Goal: Information Seeking & Learning: Learn about a topic

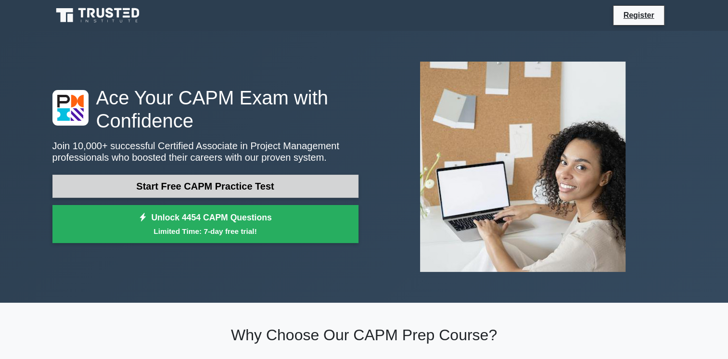
click at [215, 188] on link "Start Free CAPM Practice Test" at bounding box center [205, 186] width 306 height 23
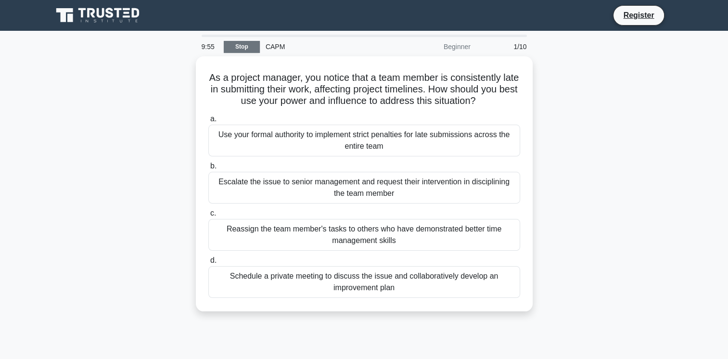
click at [242, 44] on link "Stop" at bounding box center [242, 47] width 36 height 12
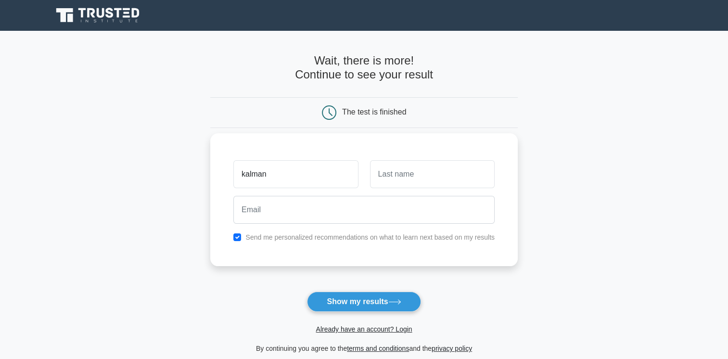
type input "kalman"
click at [389, 184] on input "text" at bounding box center [432, 174] width 125 height 28
type input "bozóki"
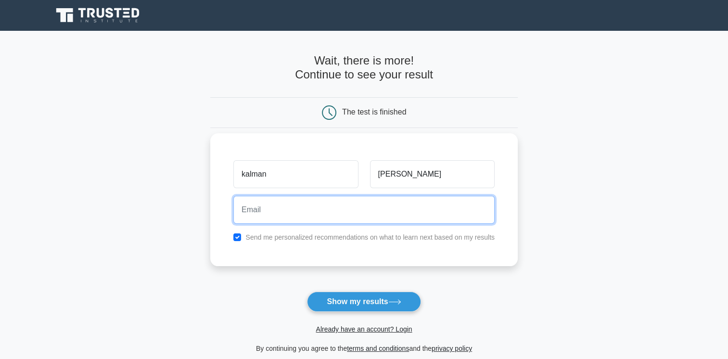
click at [264, 213] on input "email" at bounding box center [363, 210] width 261 height 28
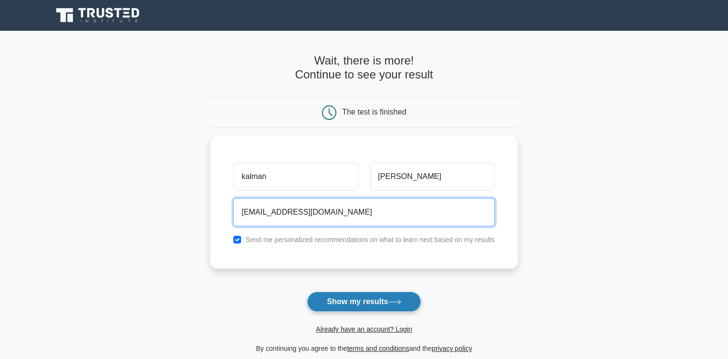
type input "bkalmi84@gmail.com"
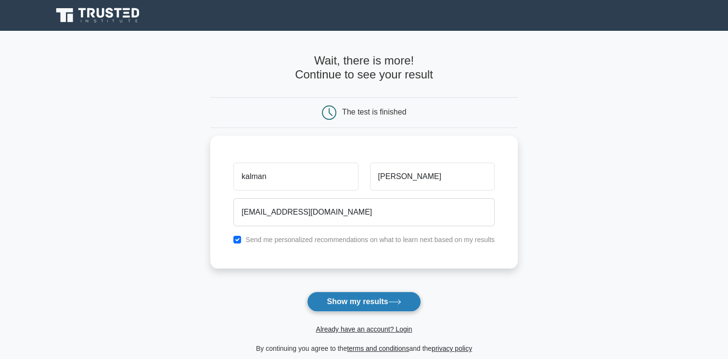
click at [370, 305] on button "Show my results" at bounding box center [364, 302] width 114 height 20
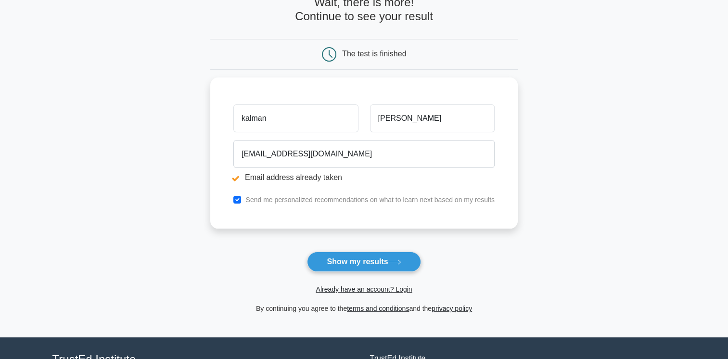
scroll to position [94, 0]
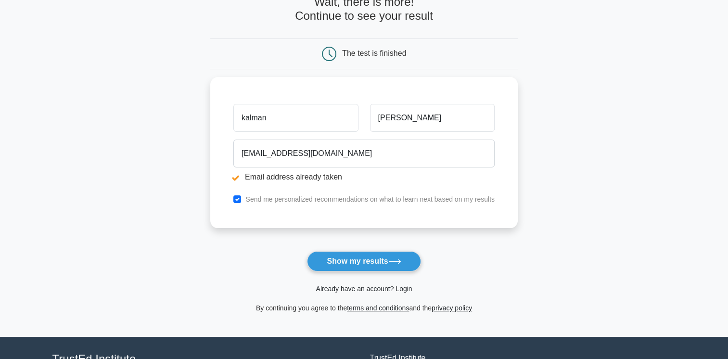
click at [372, 288] on link "Already have an account? Login" at bounding box center [364, 289] width 96 height 8
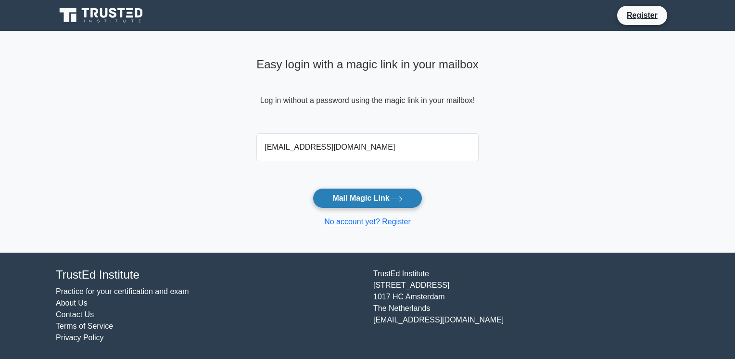
type input "bkalmi84@gmail.com"
click at [382, 199] on button "Mail Magic Link" at bounding box center [367, 198] width 109 height 20
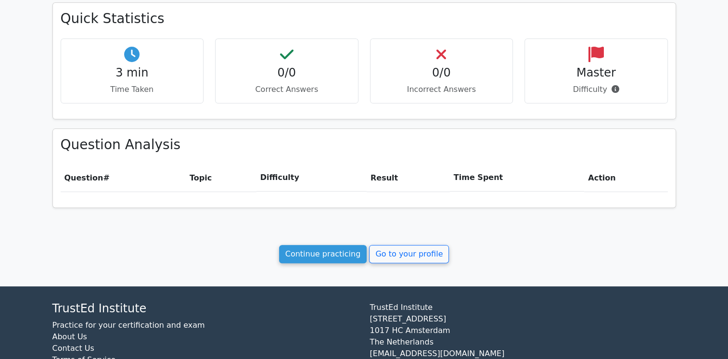
scroll to position [300, 0]
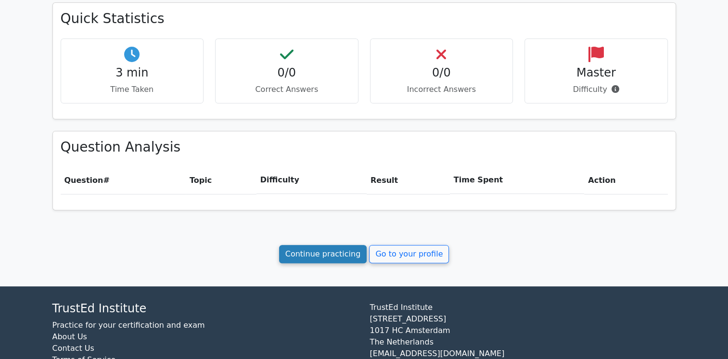
click at [317, 250] on link "Continue practicing" at bounding box center [323, 254] width 88 height 18
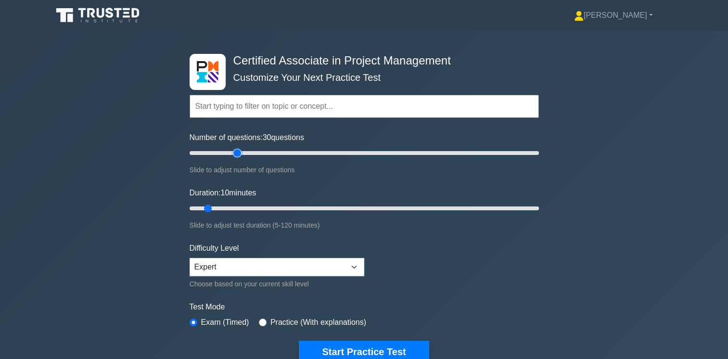
type input "30"
click at [235, 152] on input "Number of questions: 30 questions" at bounding box center [364, 153] width 349 height 12
drag, startPoint x: 206, startPoint y: 205, endPoint x: 282, endPoint y: 216, distance: 76.3
type input "35"
click at [282, 214] on input "Duration: 35 minutes" at bounding box center [364, 209] width 349 height 12
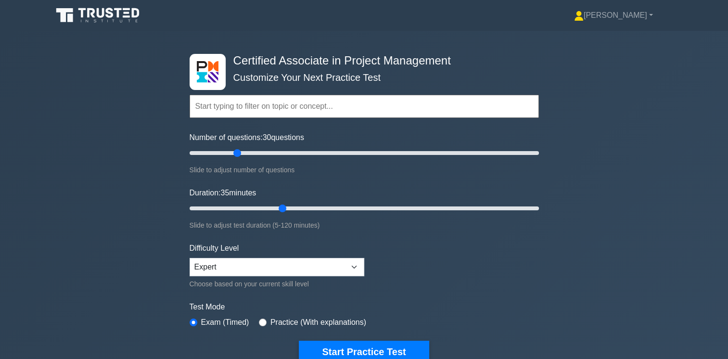
click at [558, 246] on div "Certified Associate in Project Management Customize Your Next Practice Test Top…" at bounding box center [364, 208] width 728 height 355
click at [390, 349] on button "Start Practice Test" at bounding box center [364, 352] width 130 height 22
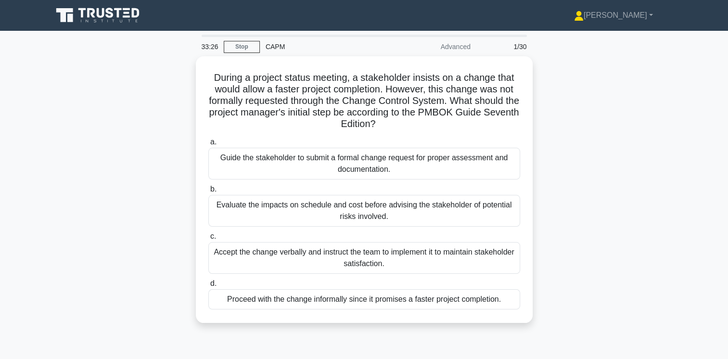
click at [576, 252] on div "During a project status meeting, a stakeholder insists on a change that would a…" at bounding box center [364, 195] width 635 height 278
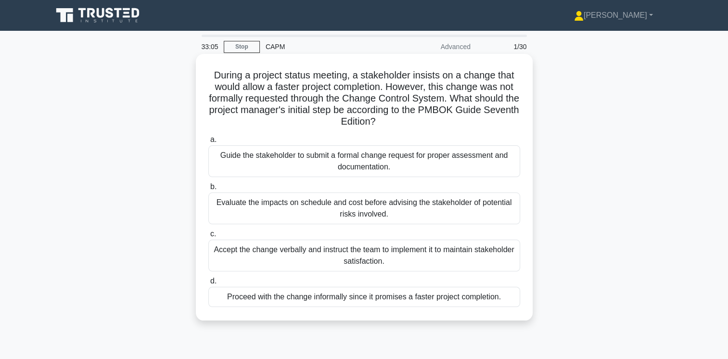
click at [394, 165] on div "Guide the stakeholder to submit a formal change request for proper assessment a…" at bounding box center [364, 161] width 312 height 32
click at [208, 143] on input "a. Guide the stakeholder to submit a formal change request for proper assessmen…" at bounding box center [208, 140] width 0 height 6
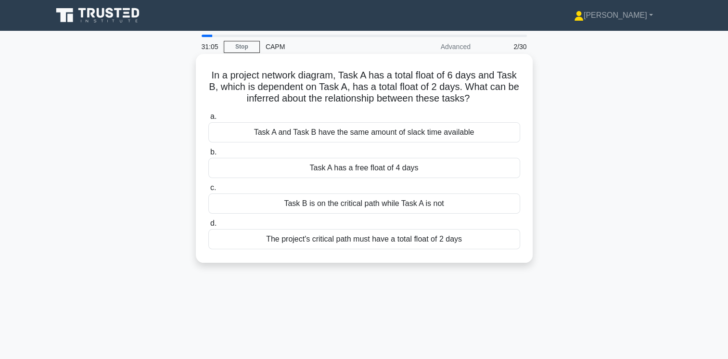
click at [450, 132] on div "Task A and Task B have the same amount of slack time available" at bounding box center [364, 132] width 312 height 20
click at [208, 120] on input "a. Task A and Task B have the same amount of slack time available" at bounding box center [208, 117] width 0 height 6
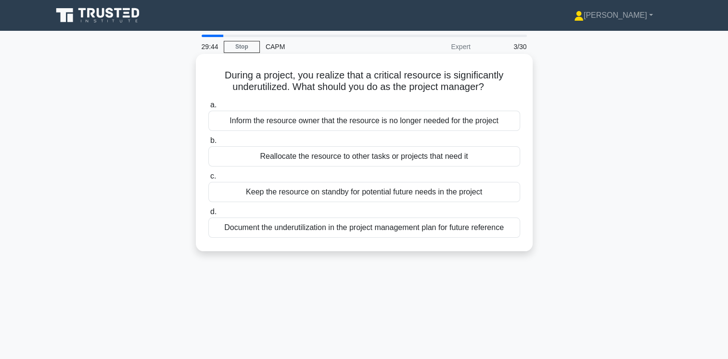
click at [438, 158] on div "Reallocate the resource to other tasks or projects that need it" at bounding box center [364, 156] width 312 height 20
click at [208, 144] on input "b. Reallocate the resource to other tasks or projects that need it" at bounding box center [208, 141] width 0 height 6
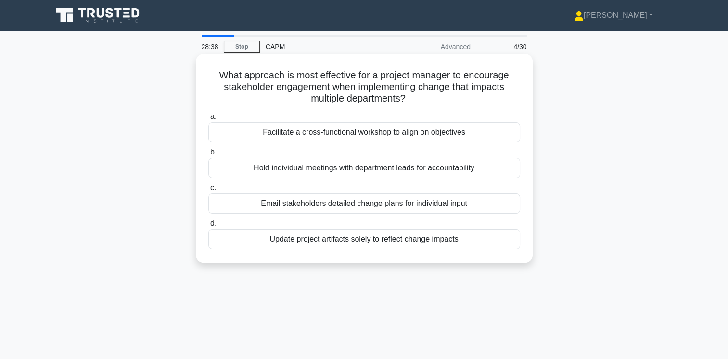
click at [339, 169] on div "Hold individual meetings with department leads for accountability" at bounding box center [364, 168] width 312 height 20
click at [208, 155] on input "b. Hold individual meetings with department leads for accountability" at bounding box center [208, 152] width 0 height 6
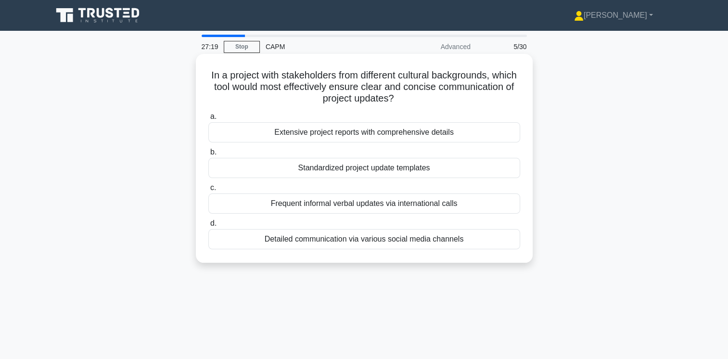
click at [351, 202] on div "Frequent informal verbal updates via international calls" at bounding box center [364, 203] width 312 height 20
click at [208, 191] on input "c. Frequent informal verbal updates via international calls" at bounding box center [208, 188] width 0 height 6
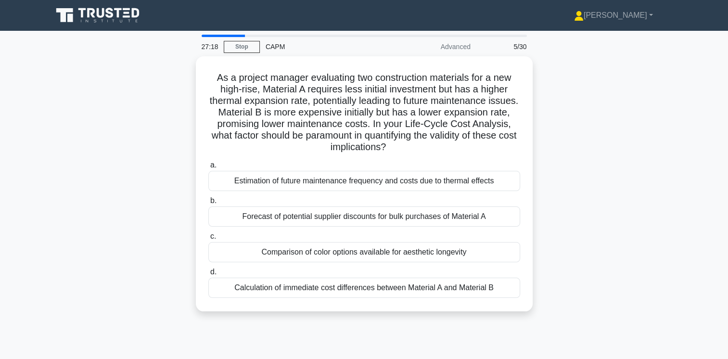
click at [546, 166] on div "As a project manager evaluating two construction materials for a new high-rise,…" at bounding box center [364, 189] width 635 height 266
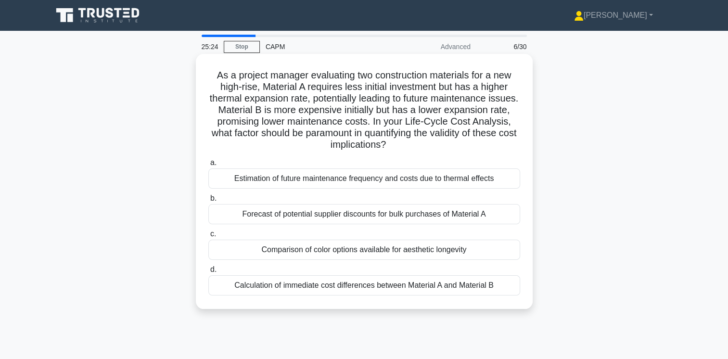
click at [457, 283] on div "Calculation of immediate cost differences between Material A and Material B" at bounding box center [364, 285] width 312 height 20
click at [208, 273] on input "d. Calculation of immediate cost differences between Material A and Material B" at bounding box center [208, 269] width 0 height 6
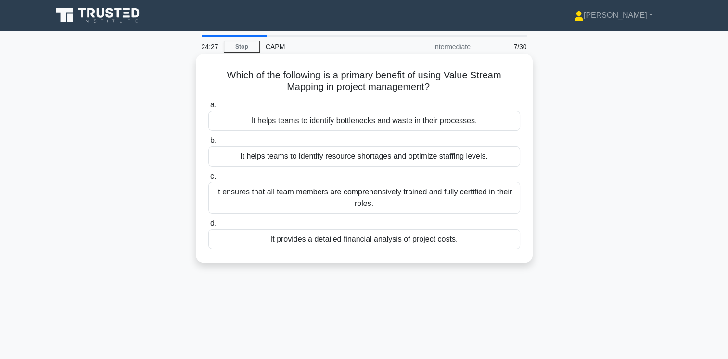
click at [457, 125] on div "It helps teams to identify bottlenecks and waste in their processes." at bounding box center [364, 121] width 312 height 20
click at [208, 108] on input "a. It helps teams to identify bottlenecks and waste in their processes." at bounding box center [208, 105] width 0 height 6
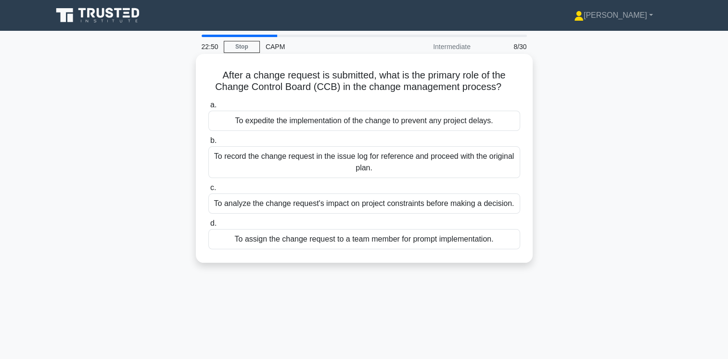
click at [466, 205] on div "To analyze the change request's impact on project constraints before making a d…" at bounding box center [364, 203] width 312 height 20
click at [208, 191] on input "c. To analyze the change request's impact on project constraints before making …" at bounding box center [208, 188] width 0 height 6
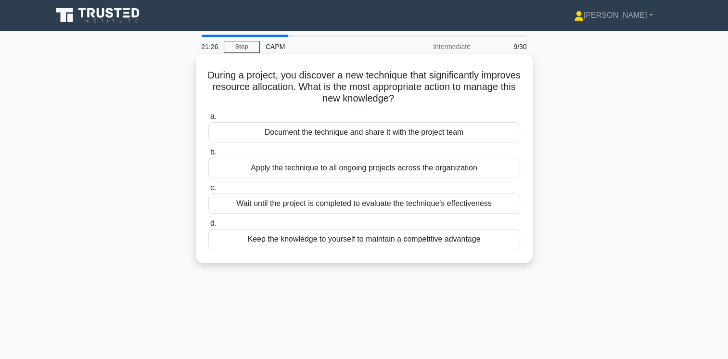
click at [466, 137] on div "Document the technique and share it with the project team" at bounding box center [364, 132] width 312 height 20
click at [208, 120] on input "a. Document the technique and share it with the project team" at bounding box center [208, 117] width 0 height 6
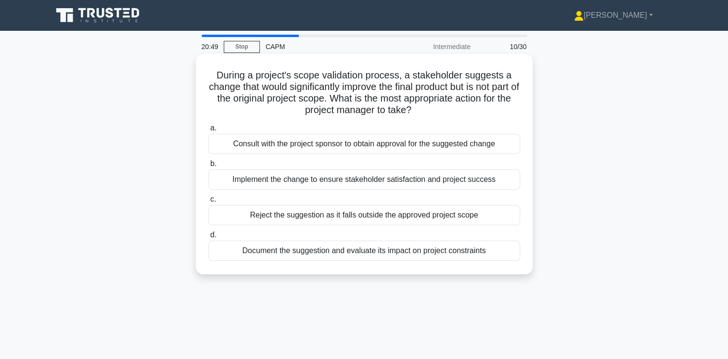
click at [466, 251] on div "Document the suggestion and evaluate its impact on project constraints" at bounding box center [364, 251] width 312 height 20
click at [208, 238] on input "d. Document the suggestion and evaluate its impact on project constraints" at bounding box center [208, 235] width 0 height 6
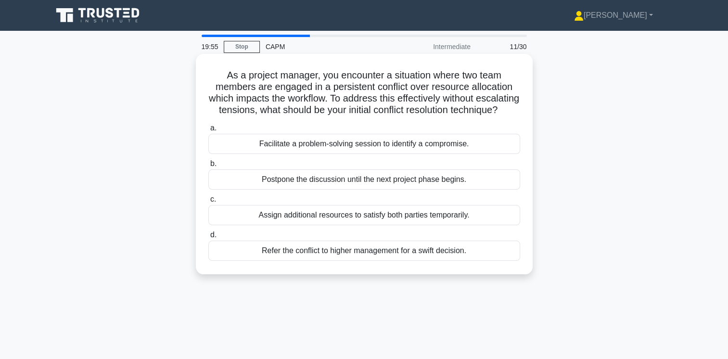
click at [429, 154] on div "Facilitate a problem-solving session to identify a compromise." at bounding box center [364, 144] width 312 height 20
click at [208, 131] on input "a. Facilitate a problem-solving session to identify a compromise." at bounding box center [208, 128] width 0 height 6
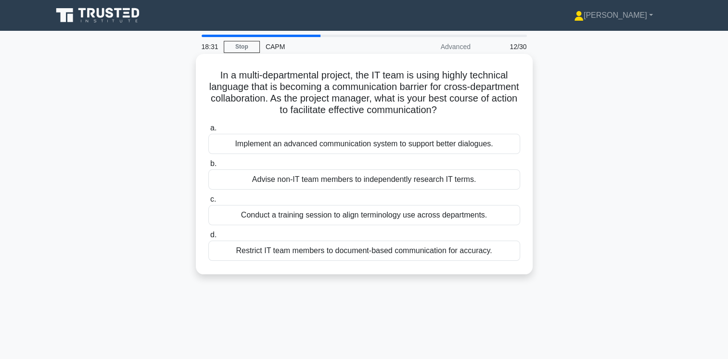
click at [471, 141] on div "Implement an advanced communication system to support better dialogues." at bounding box center [364, 144] width 312 height 20
click at [208, 131] on input "a. Implement an advanced communication system to support better dialogues." at bounding box center [208, 128] width 0 height 6
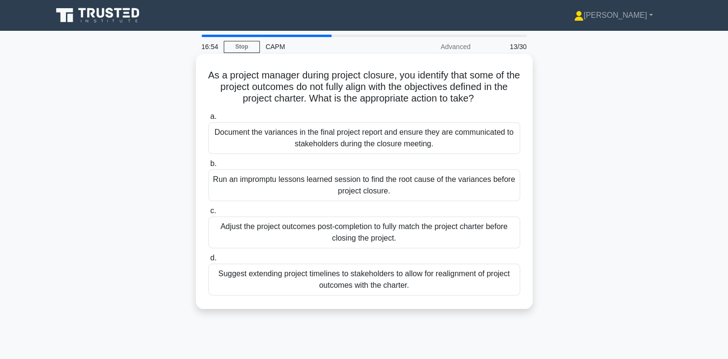
click at [418, 139] on div "Document the variances in the final project report and ensure they are communic…" at bounding box center [364, 138] width 312 height 32
click at [208, 120] on input "a. Document the variances in the final project report and ensure they are commu…" at bounding box center [208, 117] width 0 height 6
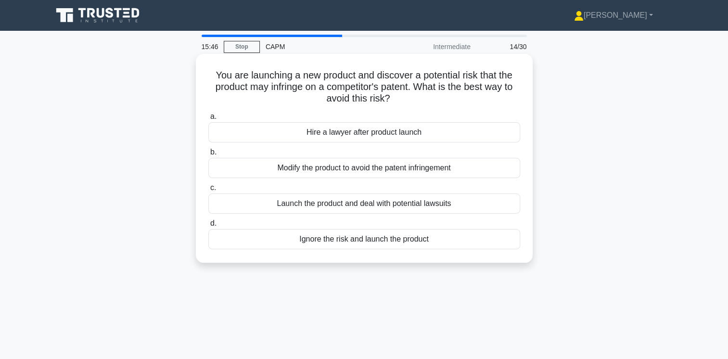
click at [442, 166] on div "Modify the product to avoid the patent infringement" at bounding box center [364, 168] width 312 height 20
click at [208, 155] on input "b. Modify the product to avoid the patent infringement" at bounding box center [208, 152] width 0 height 6
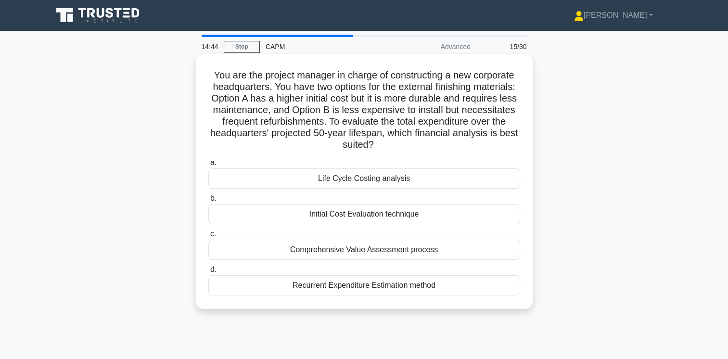
click at [423, 175] on div "Life Cycle Costing analysis" at bounding box center [364, 178] width 312 height 20
click at [208, 166] on input "a. Life Cycle Costing analysis" at bounding box center [208, 163] width 0 height 6
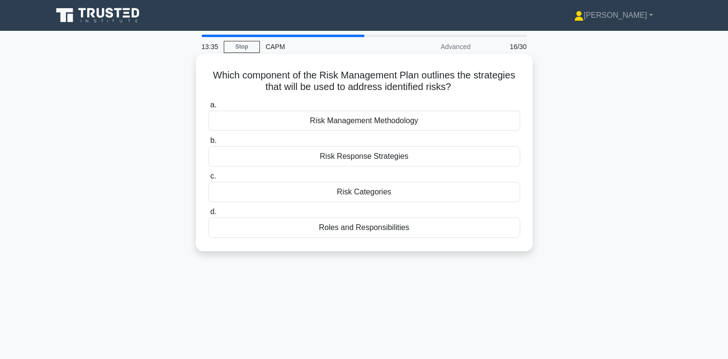
click at [413, 123] on div "Risk Management Methodology" at bounding box center [364, 121] width 312 height 20
click at [208, 108] on input "a. Risk Management Methodology" at bounding box center [208, 105] width 0 height 6
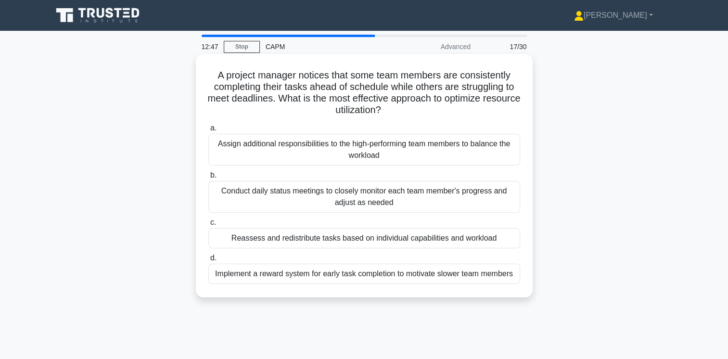
click at [431, 197] on div "Conduct daily status meetings to closely monitor each team member's progress an…" at bounding box center [364, 197] width 312 height 32
click at [208, 178] on input "b. Conduct daily status meetings to closely monitor each team member's progress…" at bounding box center [208, 175] width 0 height 6
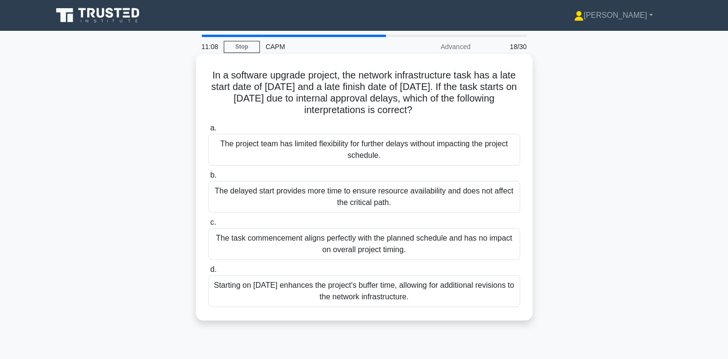
click at [425, 155] on div "The project team has limited flexibility for further delays without impacting t…" at bounding box center [364, 150] width 312 height 32
click at [208, 131] on input "a. The project team has limited flexibility for further delays without impactin…" at bounding box center [208, 128] width 0 height 6
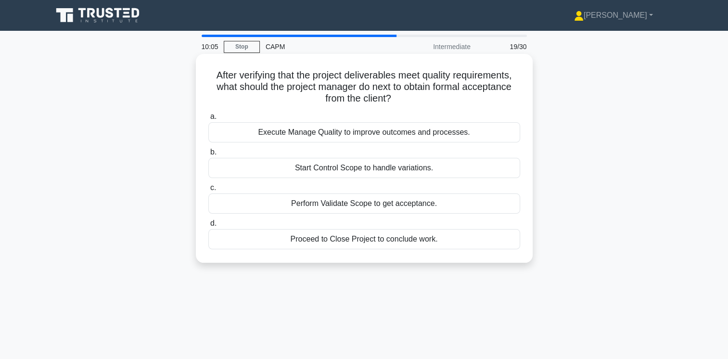
click at [412, 203] on div "Perform Validate Scope to get acceptance." at bounding box center [364, 203] width 312 height 20
click at [208, 191] on input "c. Perform Validate Scope to get acceptance." at bounding box center [208, 188] width 0 height 6
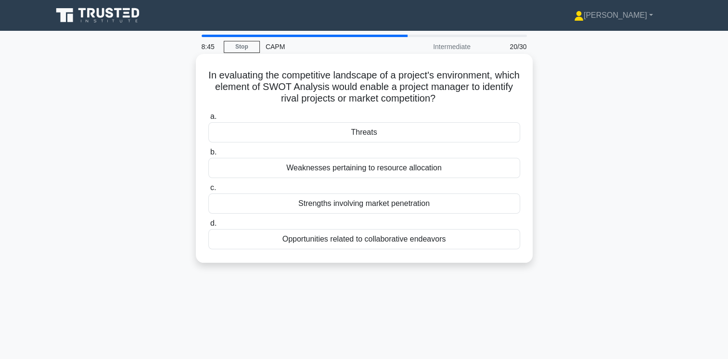
click at [380, 241] on div "Opportunities related to collaborative endeavors" at bounding box center [364, 239] width 312 height 20
click at [208, 227] on input "d. Opportunities related to collaborative endeavors" at bounding box center [208, 223] width 0 height 6
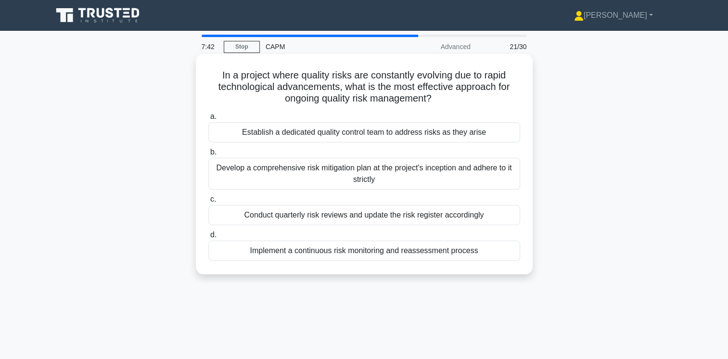
click at [460, 172] on div "Develop a comprehensive risk mitigation plan at the project's inception and adh…" at bounding box center [364, 174] width 312 height 32
click at [208, 155] on input "b. Develop a comprehensive risk mitigation plan at the project's inception and …" at bounding box center [208, 152] width 0 height 6
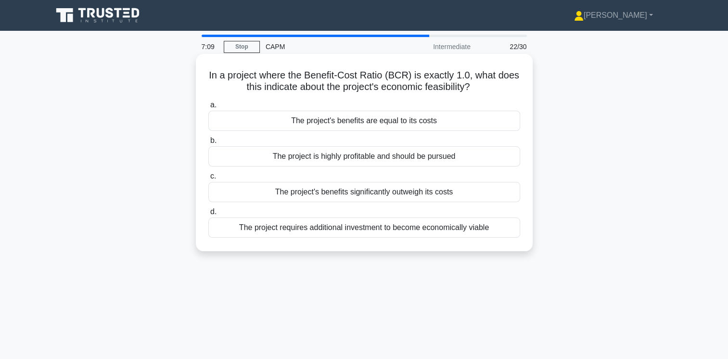
click at [436, 118] on div "The project's benefits are equal to its costs" at bounding box center [364, 121] width 312 height 20
click at [208, 108] on input "a. The project's benefits are equal to its costs" at bounding box center [208, 105] width 0 height 6
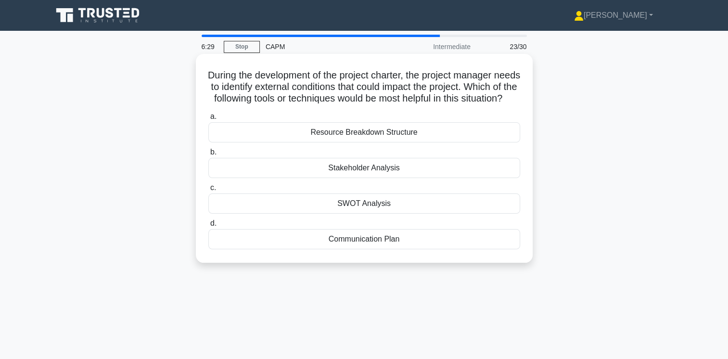
click at [399, 214] on div "SWOT Analysis" at bounding box center [364, 203] width 312 height 20
click at [208, 191] on input "c. SWOT Analysis" at bounding box center [208, 188] width 0 height 6
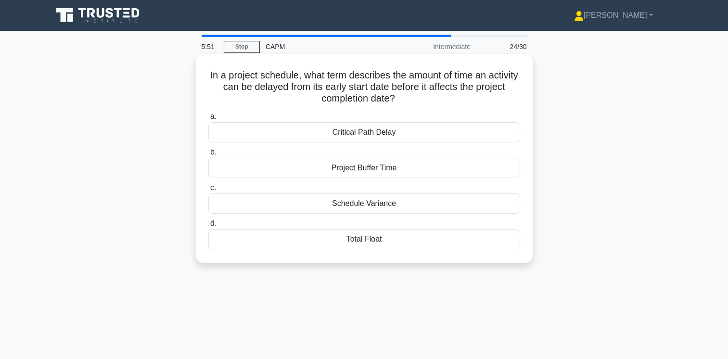
click at [389, 167] on div "Project Buffer Time" at bounding box center [364, 168] width 312 height 20
click at [208, 155] on input "b. Project Buffer Time" at bounding box center [208, 152] width 0 height 6
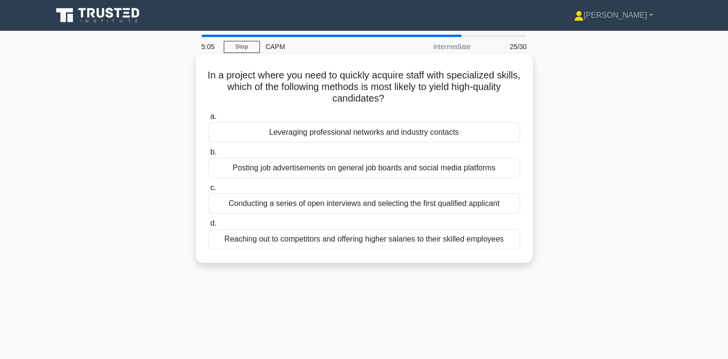
click at [411, 201] on div "Conducting a series of open interviews and selecting the first qualified applic…" at bounding box center [364, 203] width 312 height 20
click at [208, 191] on input "c. Conducting a series of open interviews and selecting the first qualified app…" at bounding box center [208, 188] width 0 height 6
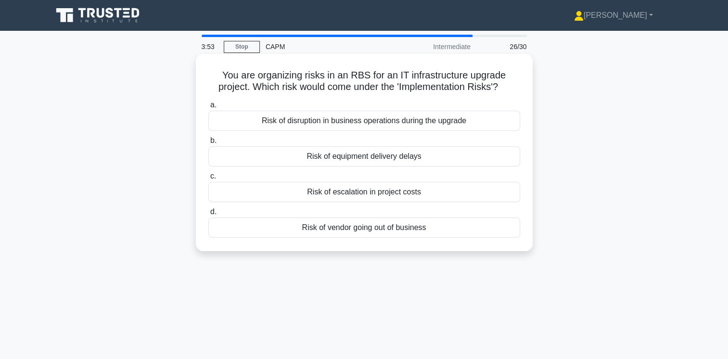
click at [386, 121] on div "Risk of disruption in business operations during the upgrade" at bounding box center [364, 121] width 312 height 20
click at [208, 108] on input "a. Risk of disruption in business operations during the upgrade" at bounding box center [208, 105] width 0 height 6
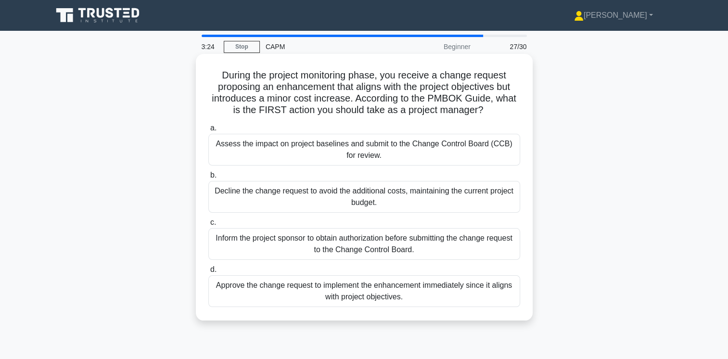
click at [504, 155] on div "Assess the impact on project baselines and submit to the Change Control Board (…" at bounding box center [364, 150] width 312 height 32
click at [208, 131] on input "a. Assess the impact on project baselines and submit to the Change Control Boar…" at bounding box center [208, 128] width 0 height 6
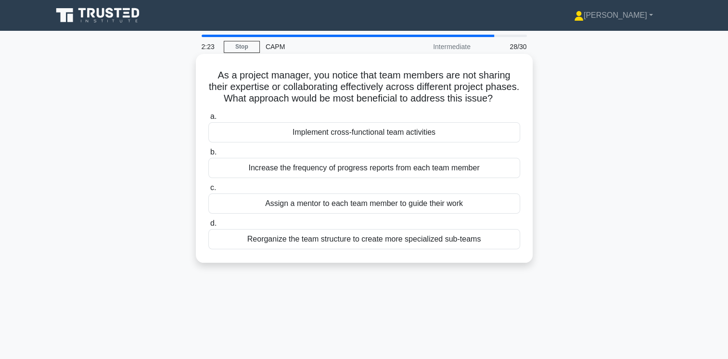
click at [386, 142] on div "Implement cross-functional team activities" at bounding box center [364, 132] width 312 height 20
click at [208, 120] on input "a. Implement cross-functional team activities" at bounding box center [208, 117] width 0 height 6
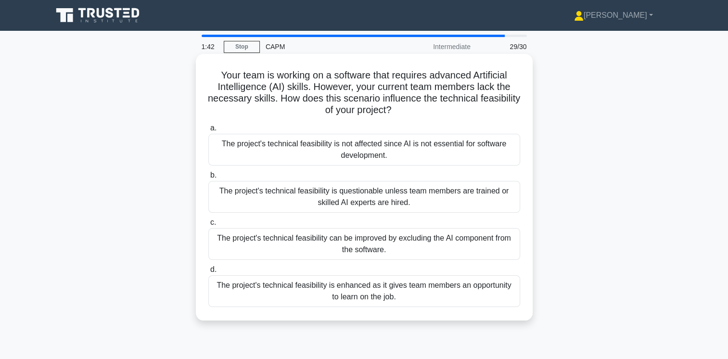
click at [439, 246] on div "The project's technical feasibility can be improved by excluding the AI compone…" at bounding box center [364, 244] width 312 height 32
click at [208, 226] on input "c. The project's technical feasibility can be improved by excluding the AI comp…" at bounding box center [208, 222] width 0 height 6
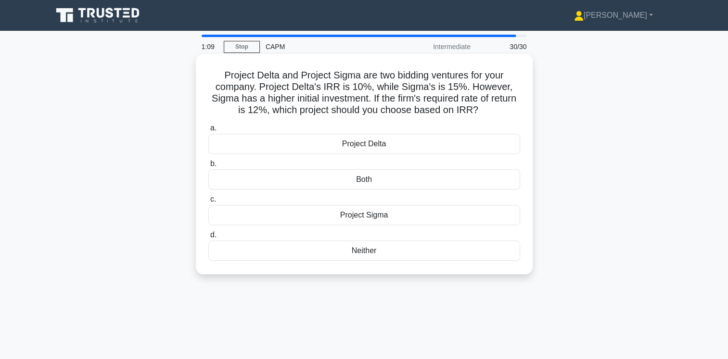
click at [385, 213] on div "Project Sigma" at bounding box center [364, 215] width 312 height 20
click at [208, 203] on input "c. Project Sigma" at bounding box center [208, 199] width 0 height 6
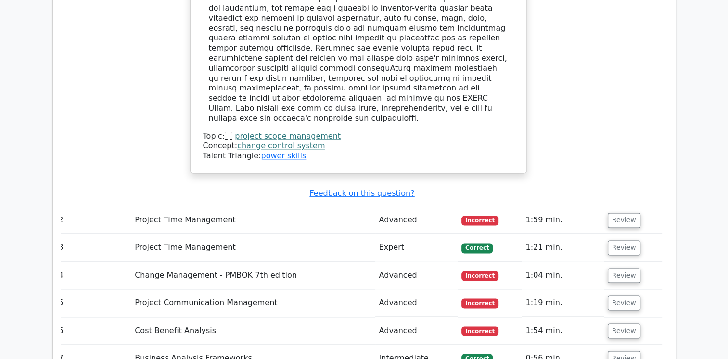
scroll to position [1199, 0]
click at [621, 213] on button "Review" at bounding box center [624, 220] width 33 height 15
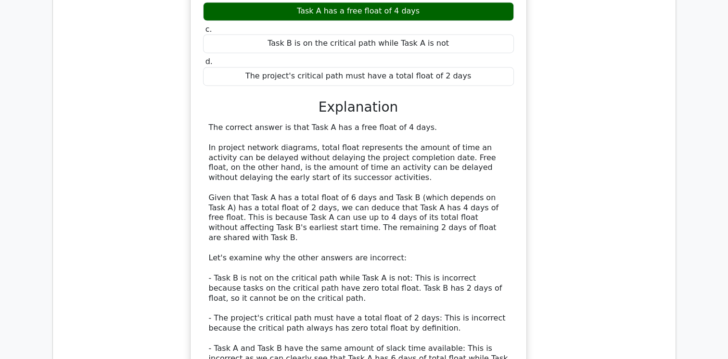
scroll to position [1541, 0]
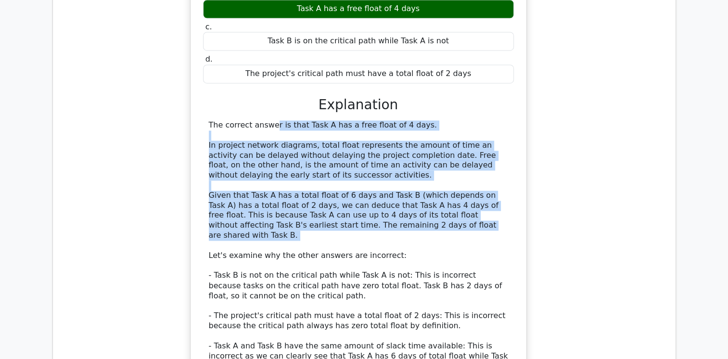
drag, startPoint x: 207, startPoint y: 77, endPoint x: 400, endPoint y: 192, distance: 224.1
click at [400, 192] on div "The correct answer is that Task A has a free float of 4 days. In project networ…" at bounding box center [358, 260] width 311 height 280
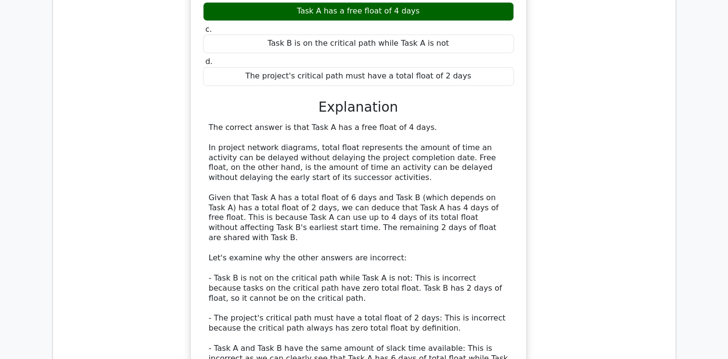
click at [615, 218] on div "In a project network diagram, Task A has a total float of 6 days and Task B, wh…" at bounding box center [358, 177] width 607 height 573
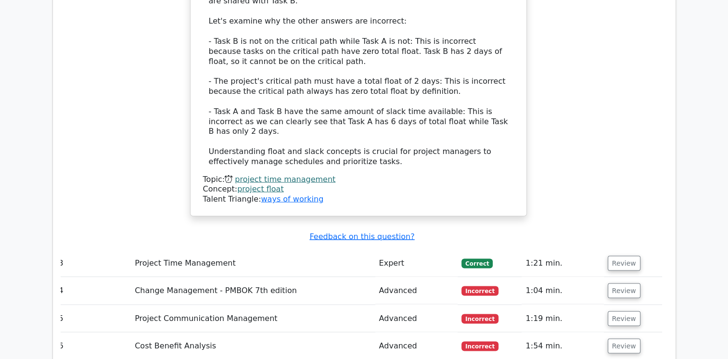
scroll to position [1779, 0]
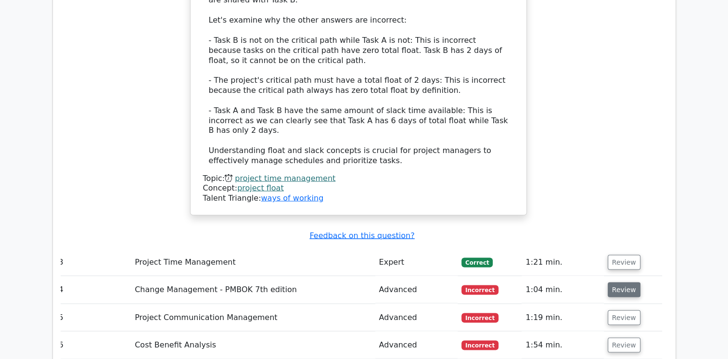
click at [620, 282] on button "Review" at bounding box center [624, 289] width 33 height 15
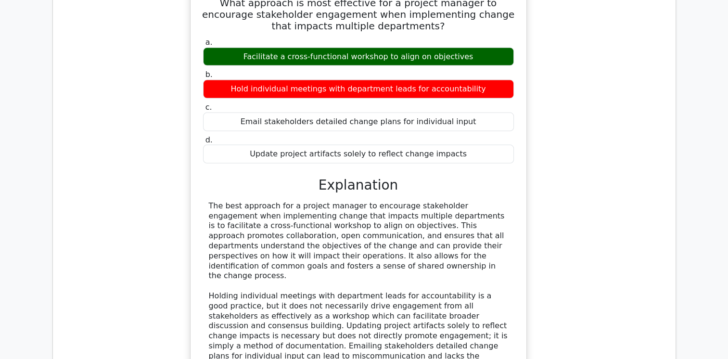
scroll to position [2103, 0]
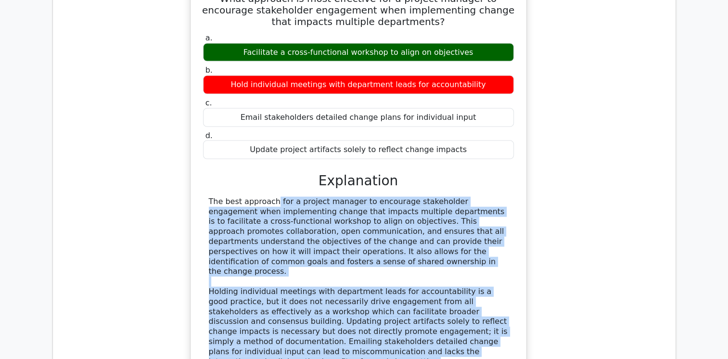
drag, startPoint x: 210, startPoint y: 136, endPoint x: 419, endPoint y: 275, distance: 251.6
click at [419, 275] on div "The best approach for a project manager to encourage stakeholder engagement whe…" at bounding box center [358, 282] width 311 height 170
drag, startPoint x: 419, startPoint y: 275, endPoint x: 380, endPoint y: 242, distance: 51.6
copy div "The best approach for a project manager to encourage stakeholder engagement whe…"
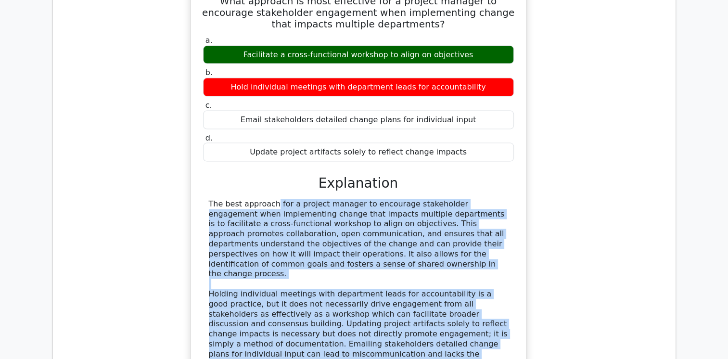
click at [562, 224] on div "What approach is most effective for a project manager to encourage stakeholder …" at bounding box center [358, 204] width 607 height 451
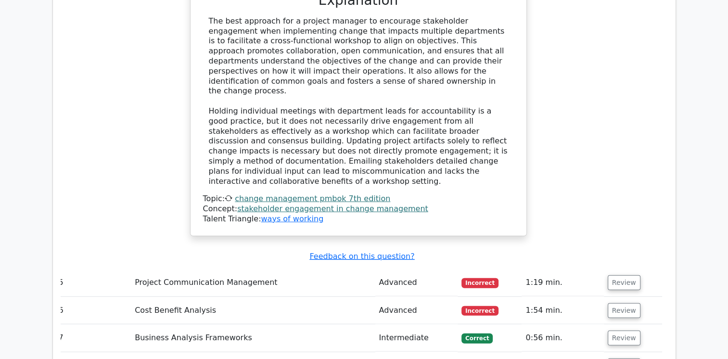
scroll to position [2288, 0]
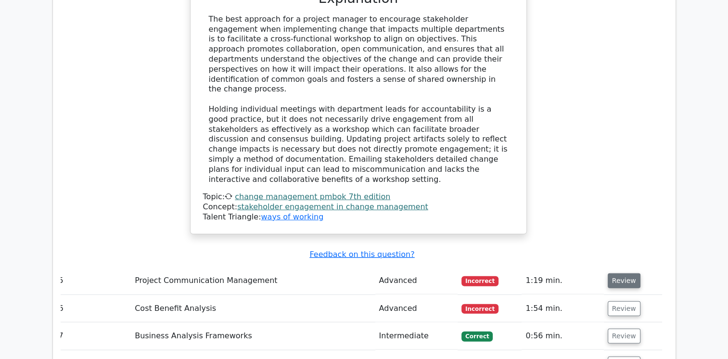
click at [624, 273] on button "Review" at bounding box center [624, 280] width 33 height 15
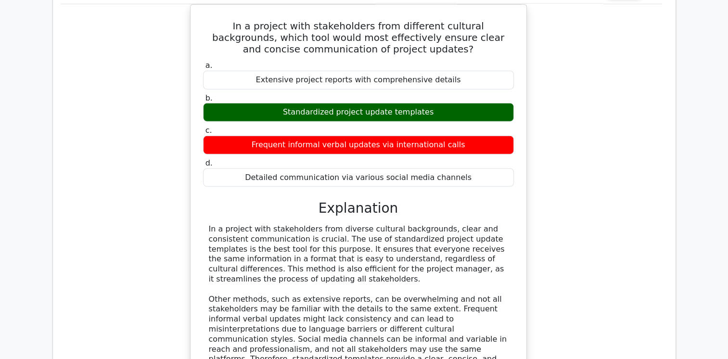
scroll to position [2578, 0]
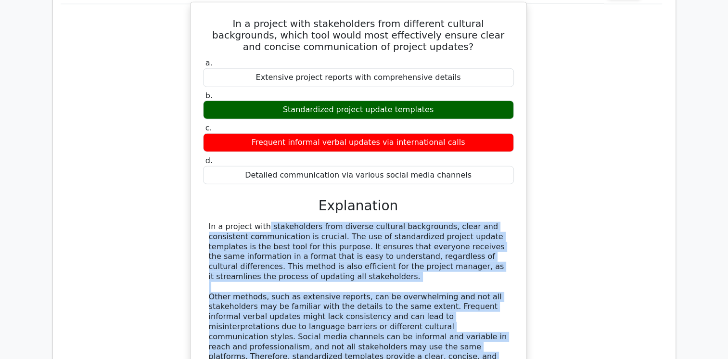
drag, startPoint x: 208, startPoint y: 140, endPoint x: 518, endPoint y: 272, distance: 336.7
click at [518, 272] on div "In a project with stakeholders from different cultural backgrounds, which tool …" at bounding box center [358, 216] width 328 height 421
copy div "In a project with stakeholders from diverse cultural backgrounds, clear and con…"
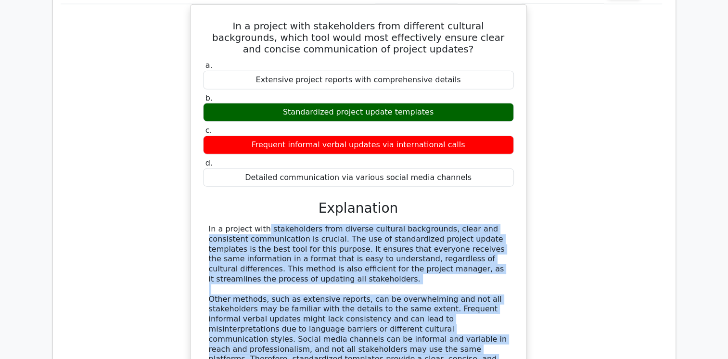
click at [598, 151] on div "In a project with stakeholders from different cultural backgrounds, which tool …" at bounding box center [358, 224] width 607 height 441
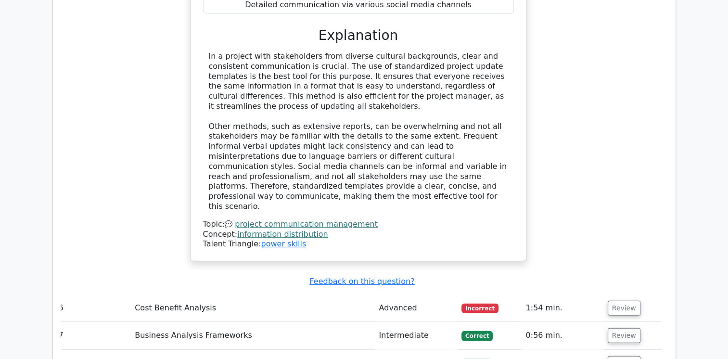
scroll to position [2753, 0]
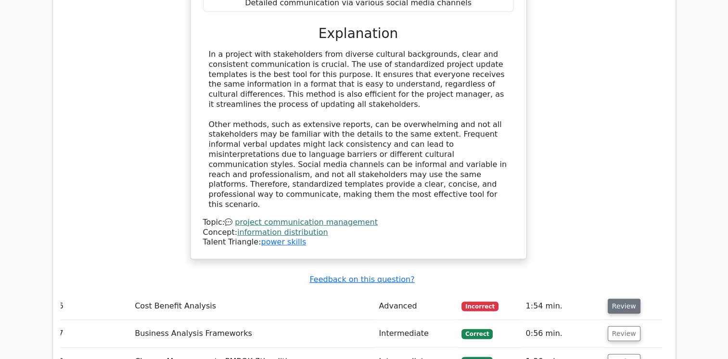
click at [618, 299] on button "Review" at bounding box center [624, 306] width 33 height 15
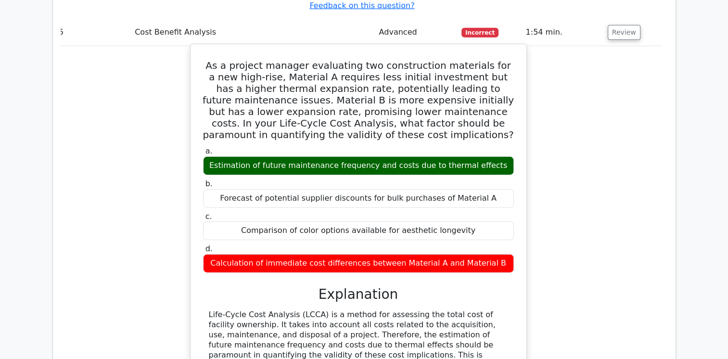
scroll to position [3073, 0]
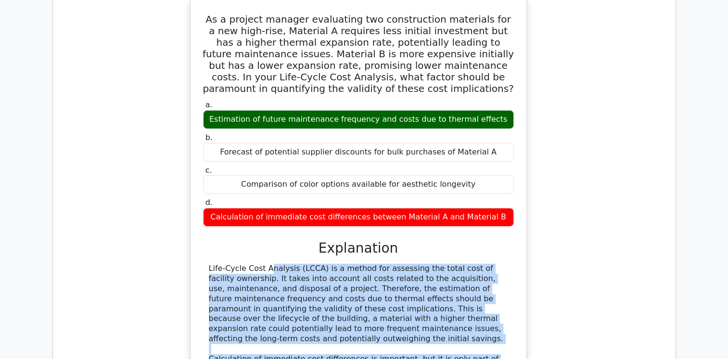
drag, startPoint x: 203, startPoint y: 163, endPoint x: 347, endPoint y: 312, distance: 207.2
click at [347, 312] on div "Life-Cycle Cost Analysis (LCCA) is a method for assessing the total cost of fac…" at bounding box center [358, 354] width 311 height 180
drag, startPoint x: 347, startPoint y: 312, endPoint x: 329, endPoint y: 273, distance: 43.0
copy div "Life-Cycle Cost Analysis (LCCA) is a method for assessing the total cost of fac…"
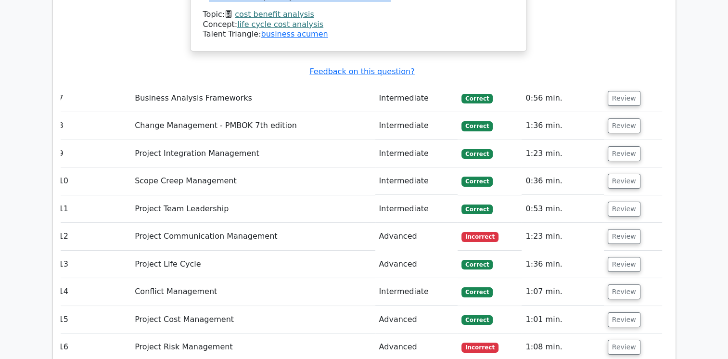
scroll to position [3521, 0]
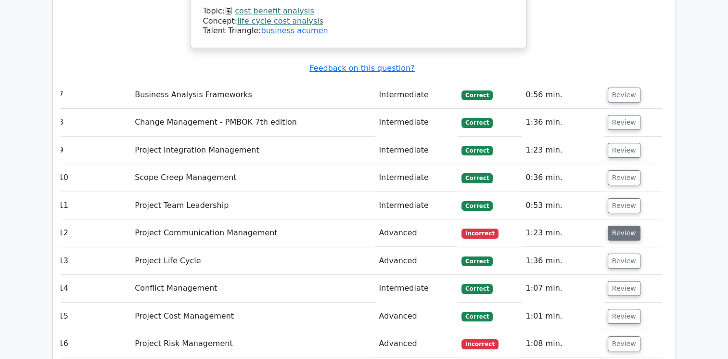
click at [621, 226] on button "Review" at bounding box center [624, 233] width 33 height 15
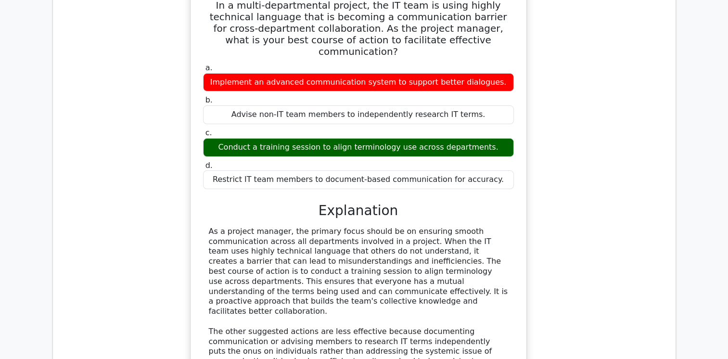
scroll to position [3787, 0]
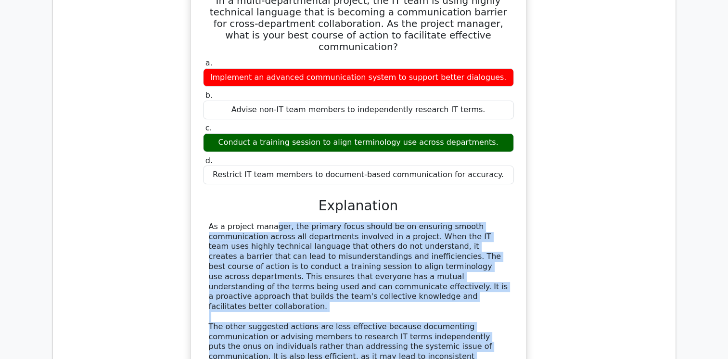
drag, startPoint x: 205, startPoint y: 82, endPoint x: 361, endPoint y: 234, distance: 217.4
click at [361, 234] on div "As a project manager, the primary focus should be on ensuring smooth communicat…" at bounding box center [358, 312] width 311 height 180
drag, startPoint x: 361, startPoint y: 234, endPoint x: 337, endPoint y: 207, distance: 36.1
copy div "As a project manager, the primary focus should be on ensuring smooth communicat…"
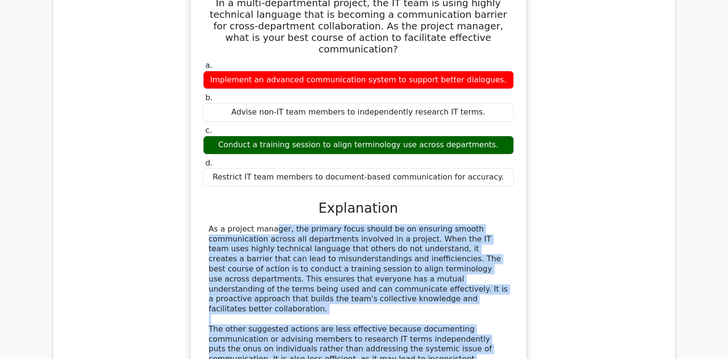
click at [602, 178] on div "In a multi-departmental project, the IT team is using highly technical language…" at bounding box center [358, 223] width 607 height 484
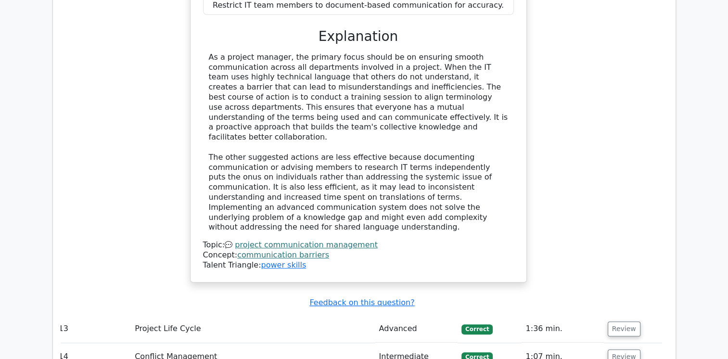
scroll to position [3959, 0]
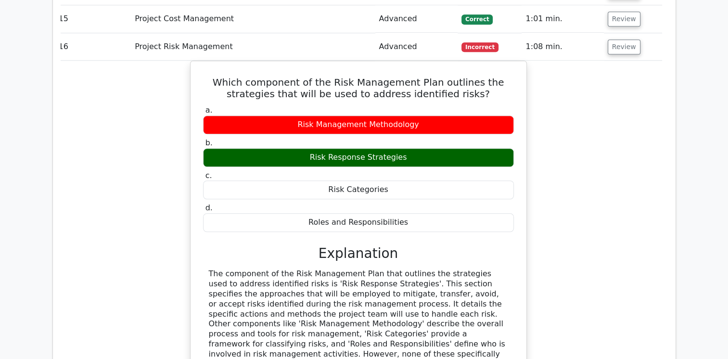
scroll to position [4418, 0]
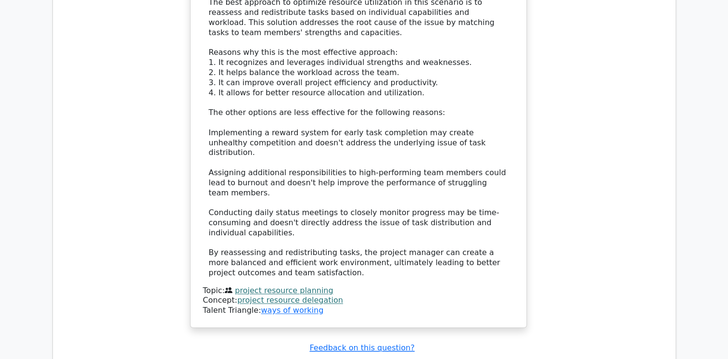
scroll to position [5068, 0]
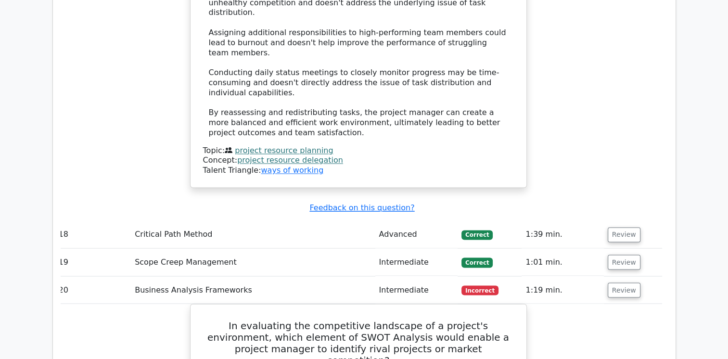
scroll to position [5205, 0]
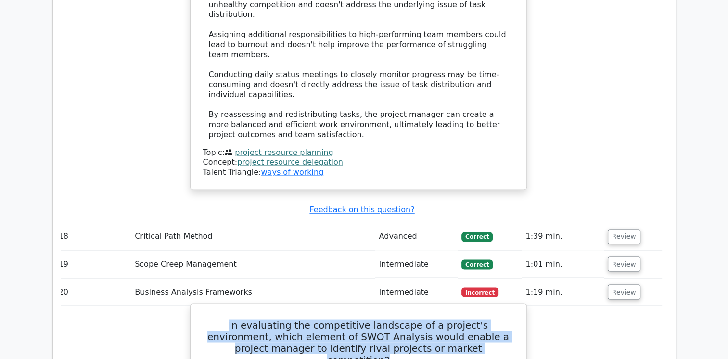
drag, startPoint x: 266, startPoint y: 113, endPoint x: 473, endPoint y: 138, distance: 208.4
click at [473, 319] on h5 "In evaluating the competitive landscape of a project's environment, which eleme…" at bounding box center [358, 342] width 313 height 46
drag, startPoint x: 473, startPoint y: 138, endPoint x: 397, endPoint y: 118, distance: 79.0
copy h5 "In evaluating the competitive landscape of a project's environment, which eleme…"
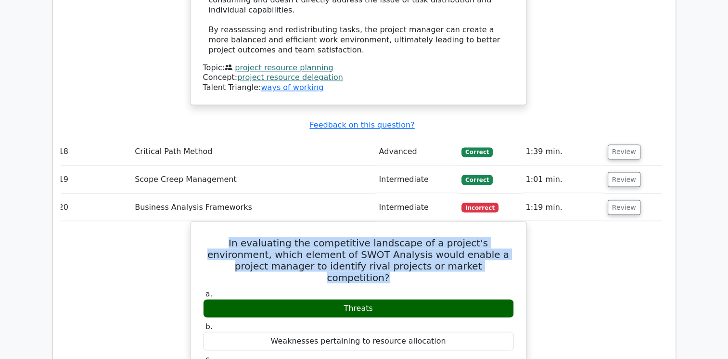
scroll to position [5291, 0]
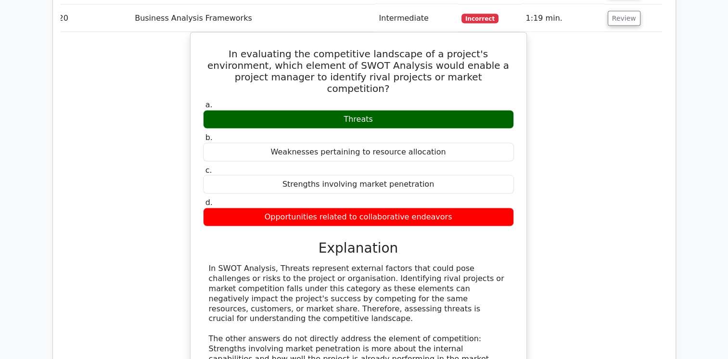
scroll to position [5478, 0]
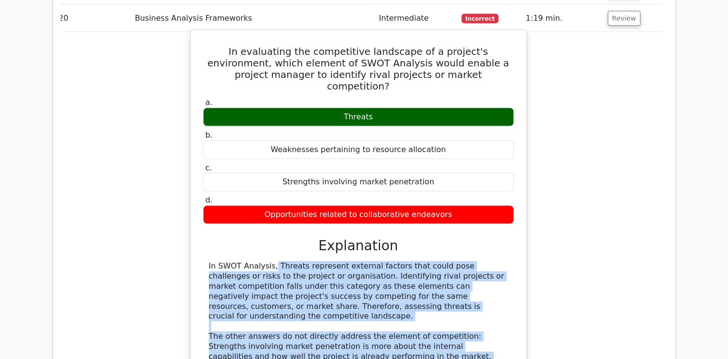
drag, startPoint x: 226, startPoint y: 46, endPoint x: 472, endPoint y: 149, distance: 267.4
click at [472, 261] on div "In SWOT Analysis, Threats represent external factors that could pose challenges…" at bounding box center [358, 331] width 311 height 140
drag, startPoint x: 472, startPoint y: 149, endPoint x: 414, endPoint y: 124, distance: 63.6
copy div "In SWOT Analysis, Threats represent external factors that could pose challenges…"
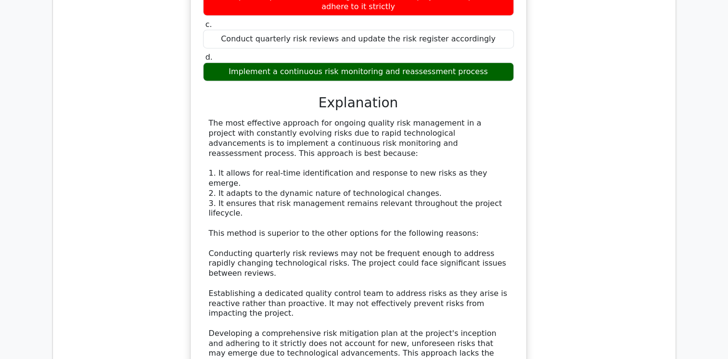
scroll to position [6152, 0]
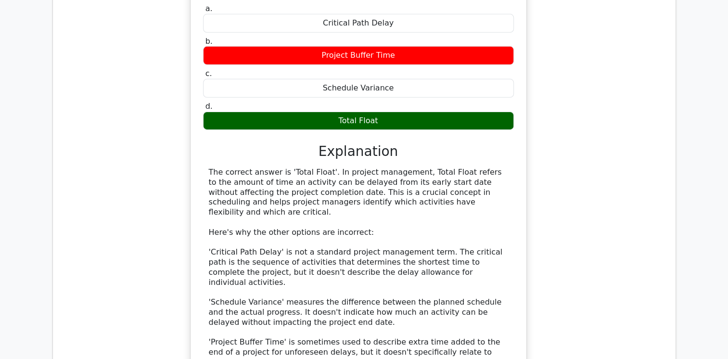
scroll to position [6721, 0]
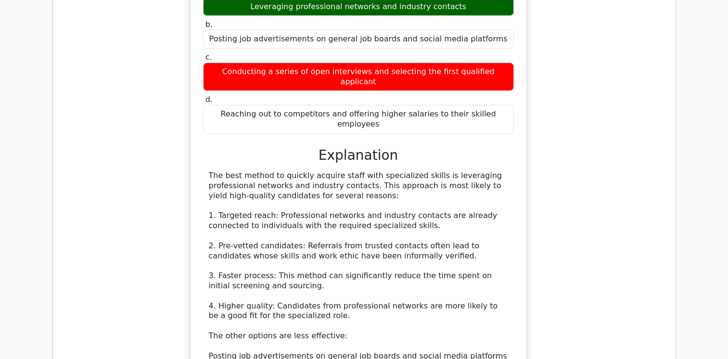
scroll to position [7308, 0]
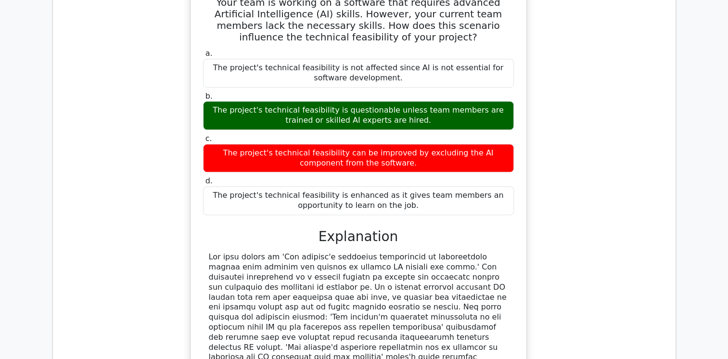
scroll to position [7958, 0]
